Goal: Information Seeking & Learning: Learn about a topic

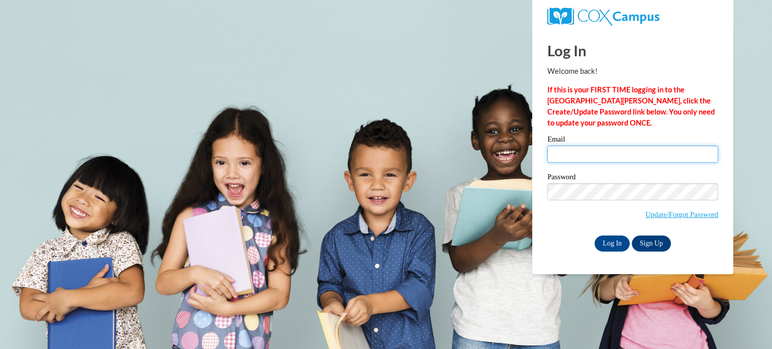
click at [615, 158] on input "Email" at bounding box center [632, 154] width 171 height 17
type input "[EMAIL_ADDRESS][PERSON_NAME][DOMAIN_NAME]"
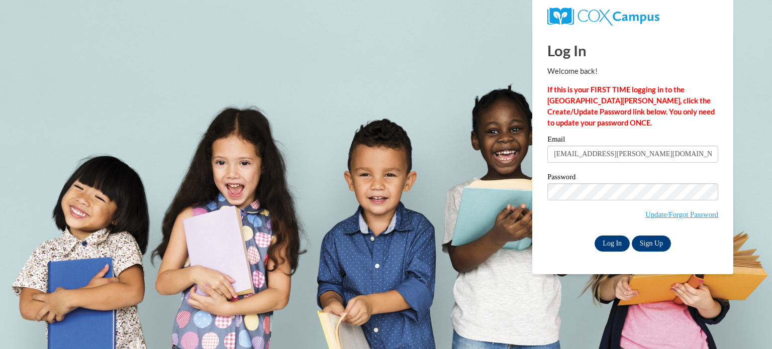
click at [613, 243] on input "Log In" at bounding box center [612, 244] width 35 height 16
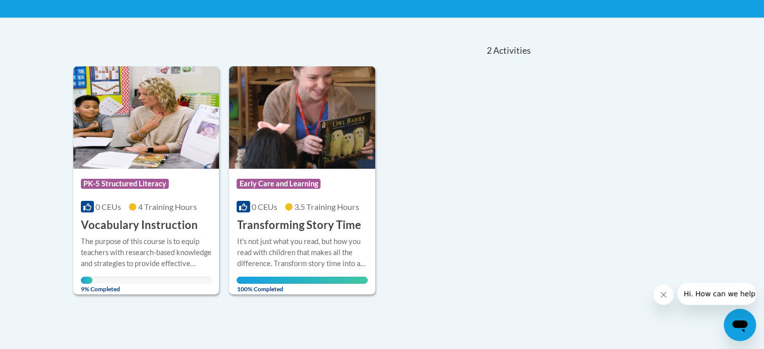
scroll to position [198, 0]
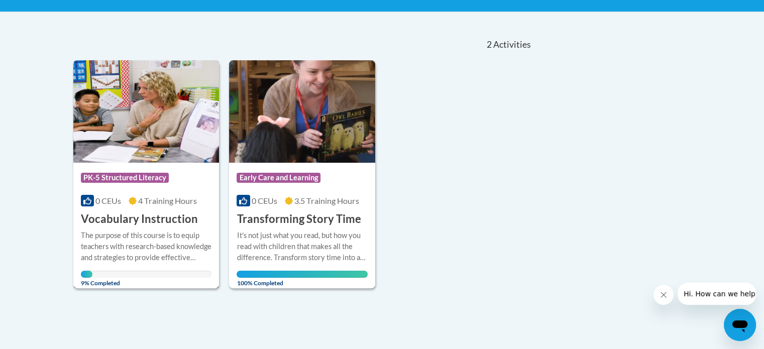
click at [111, 132] on img at bounding box center [146, 111] width 146 height 103
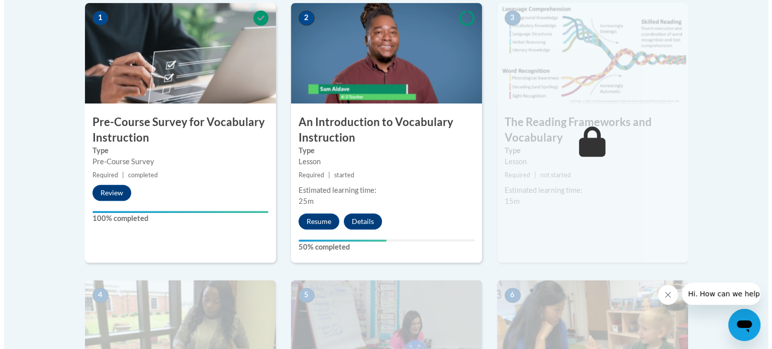
scroll to position [340, 0]
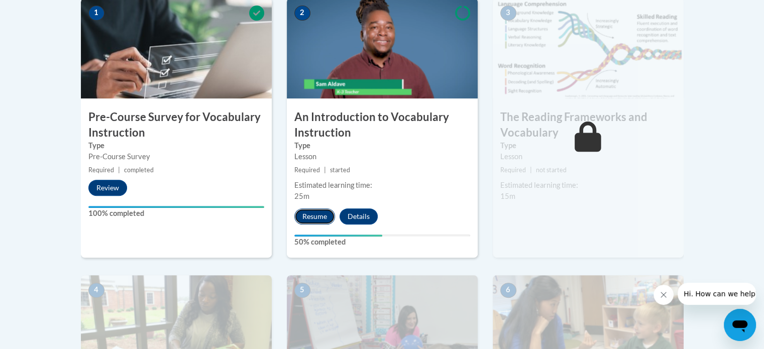
click at [311, 213] on button "Resume" at bounding box center [315, 217] width 41 height 16
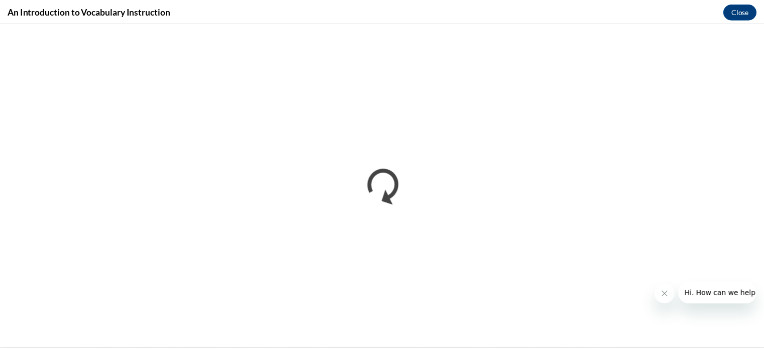
scroll to position [0, 0]
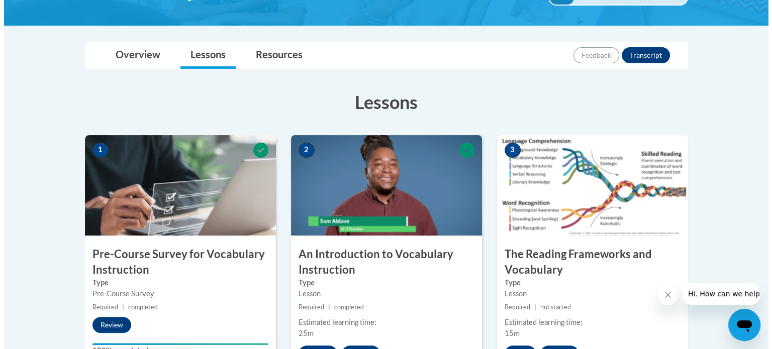
scroll to position [274, 0]
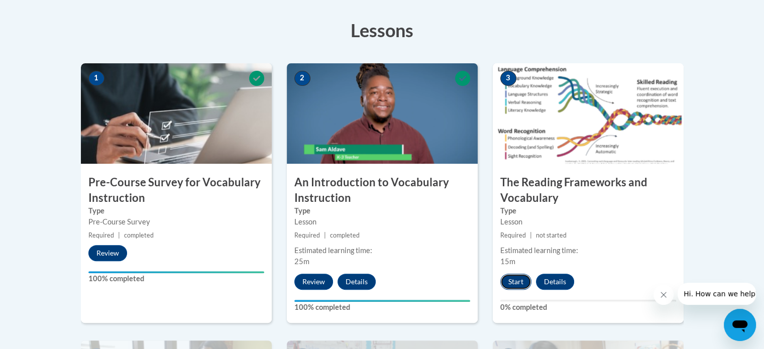
click at [519, 278] on button "Start" at bounding box center [516, 282] width 31 height 16
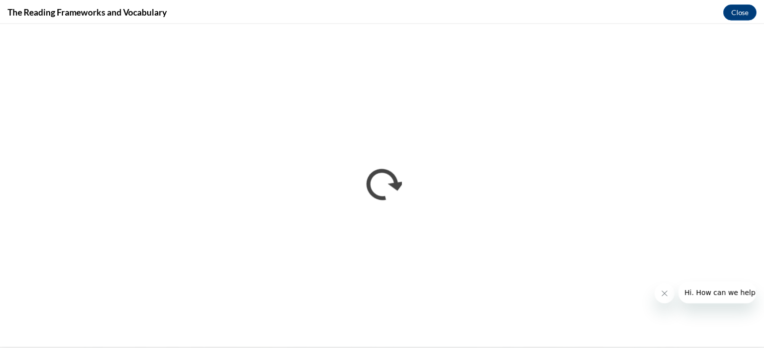
scroll to position [0, 0]
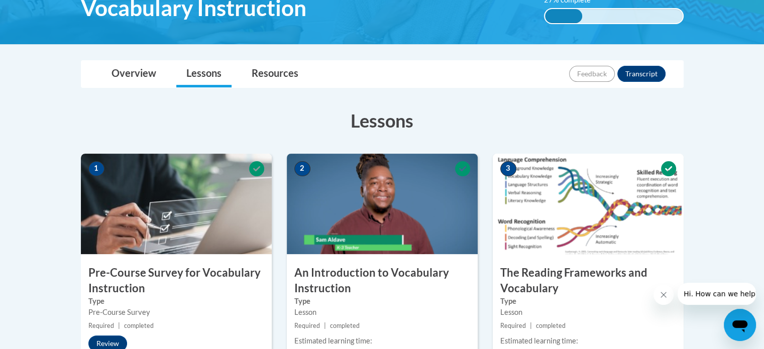
scroll to position [179, 0]
